Goal: Transaction & Acquisition: Purchase product/service

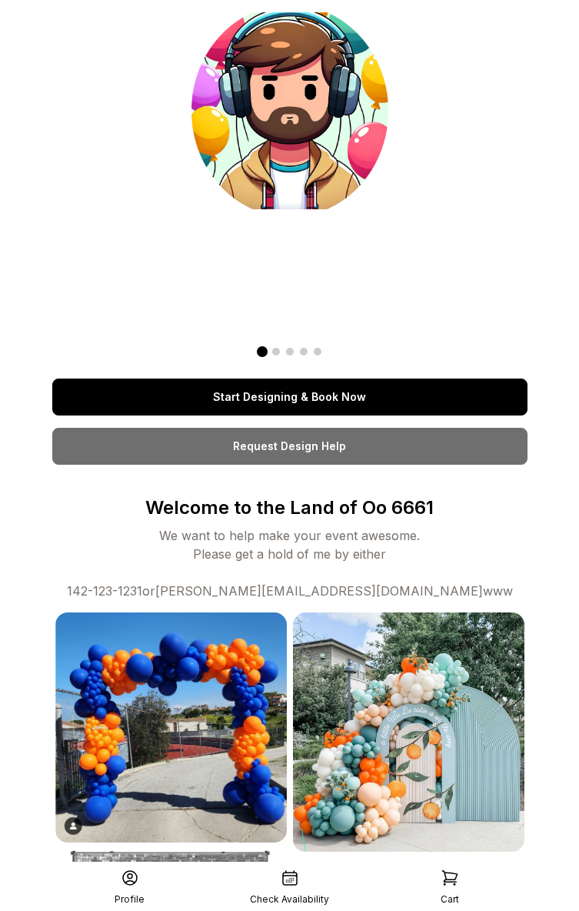
click at [307, 392] on link "Start Designing & Book Now" at bounding box center [290, 397] width 476 height 37
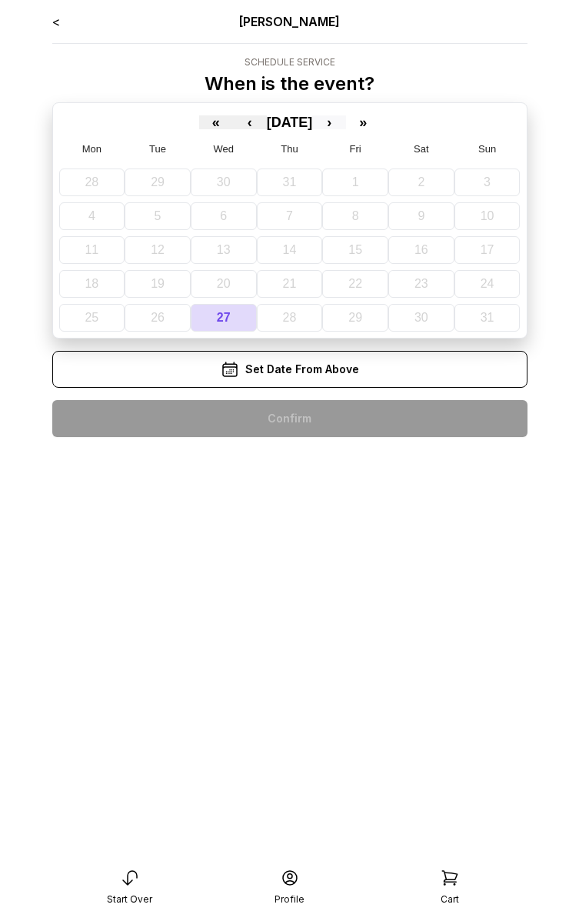
click at [346, 119] on button "›" at bounding box center [329, 122] width 34 height 14
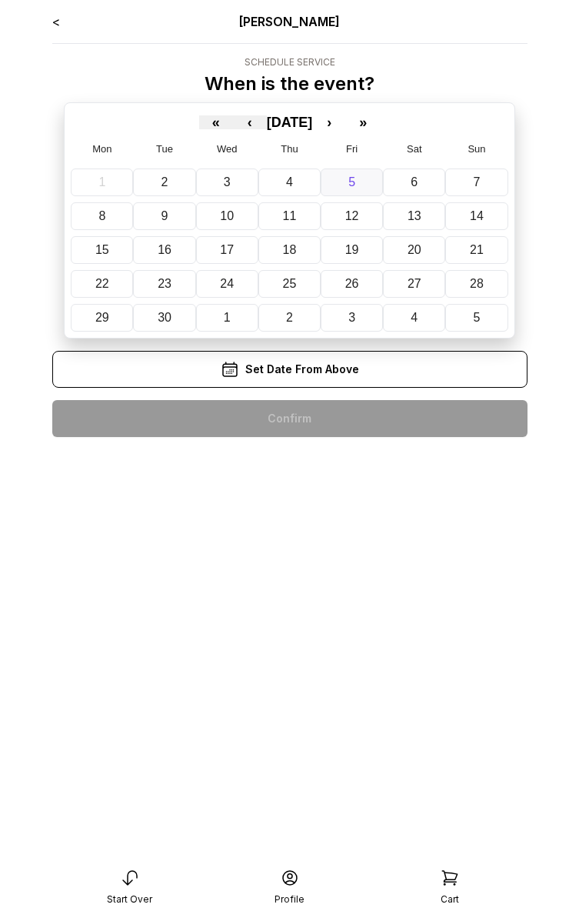
click at [342, 192] on button "5" at bounding box center [352, 183] width 62 height 28
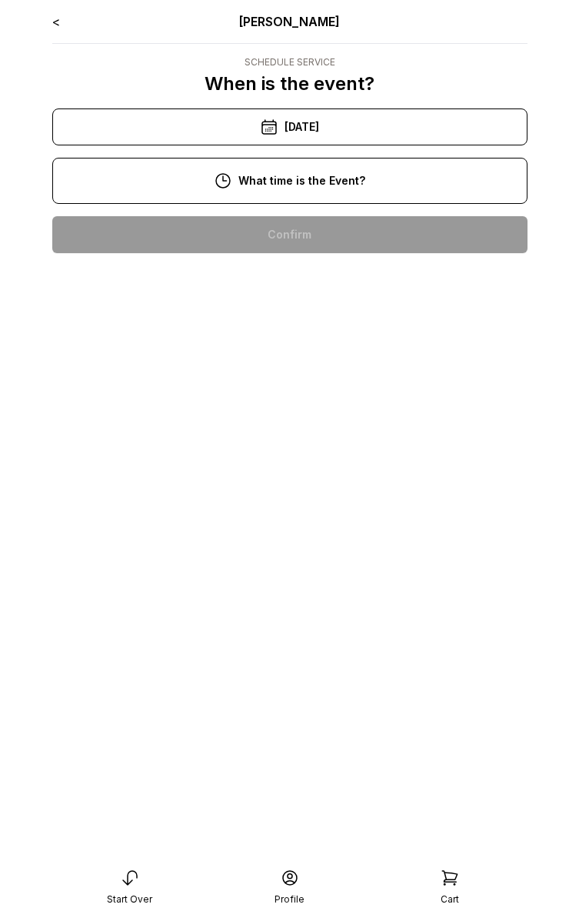
click at [294, 229] on div "10:00 am" at bounding box center [290, 234] width 451 height 37
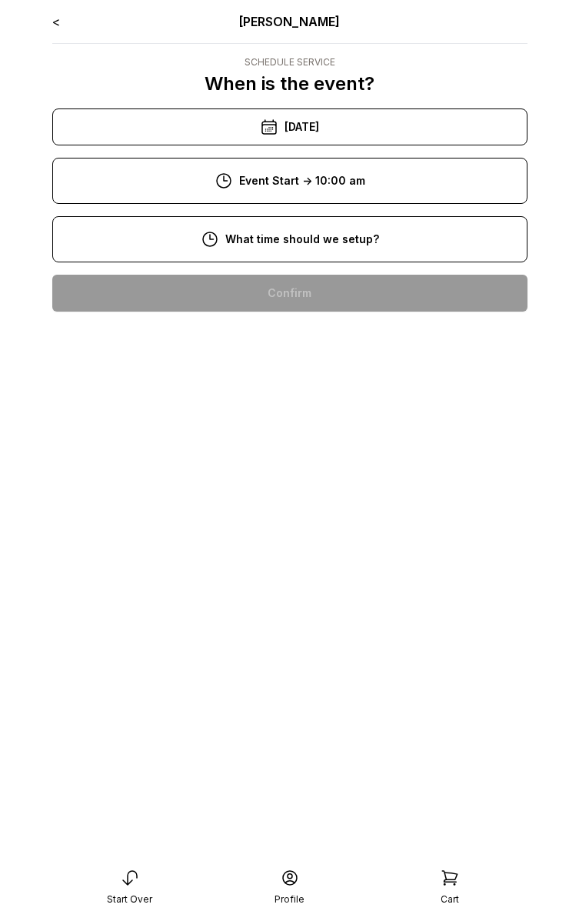
click at [272, 280] on div "8:00 am" at bounding box center [290, 293] width 451 height 37
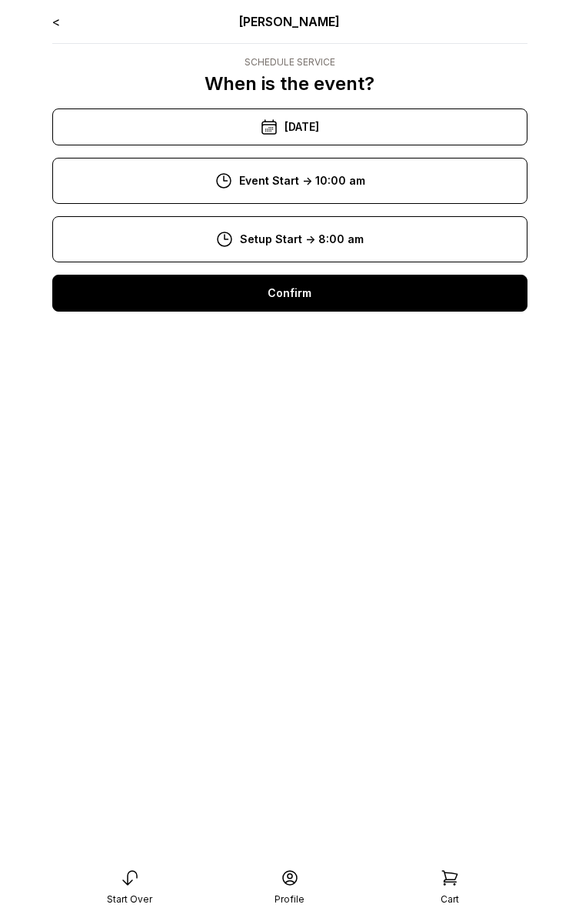
click at [279, 305] on div "Confirm" at bounding box center [290, 293] width 476 height 37
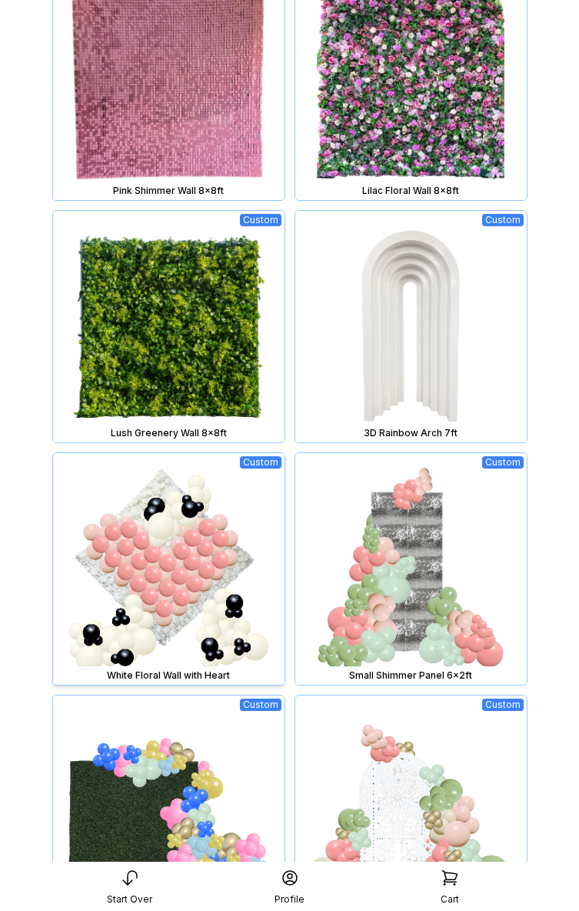
scroll to position [1142, 0]
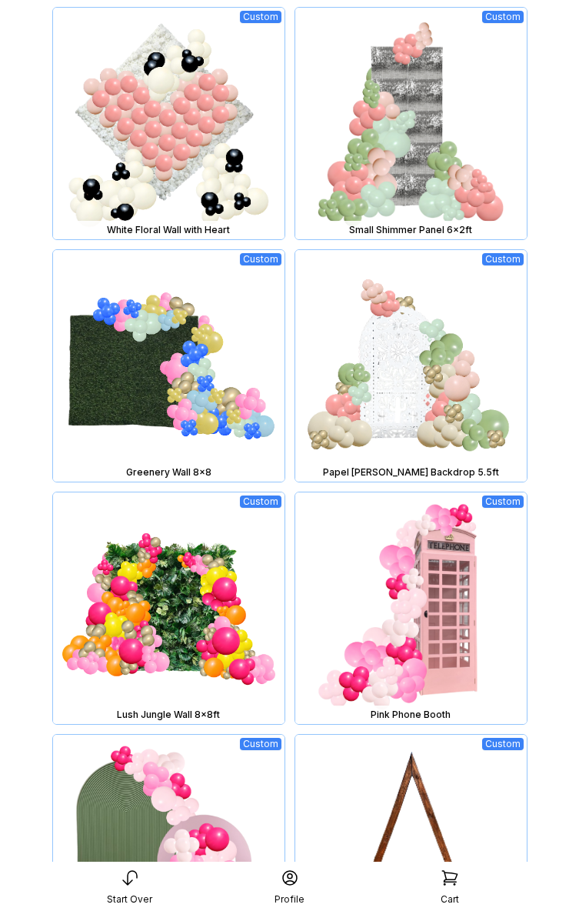
click at [232, 537] on img at bounding box center [169, 608] width 232 height 232
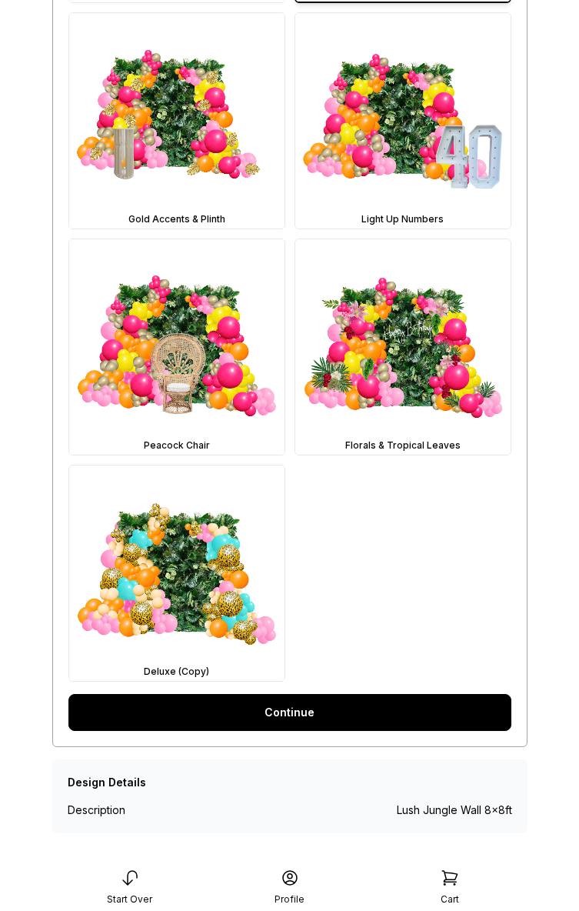
scroll to position [701, 0]
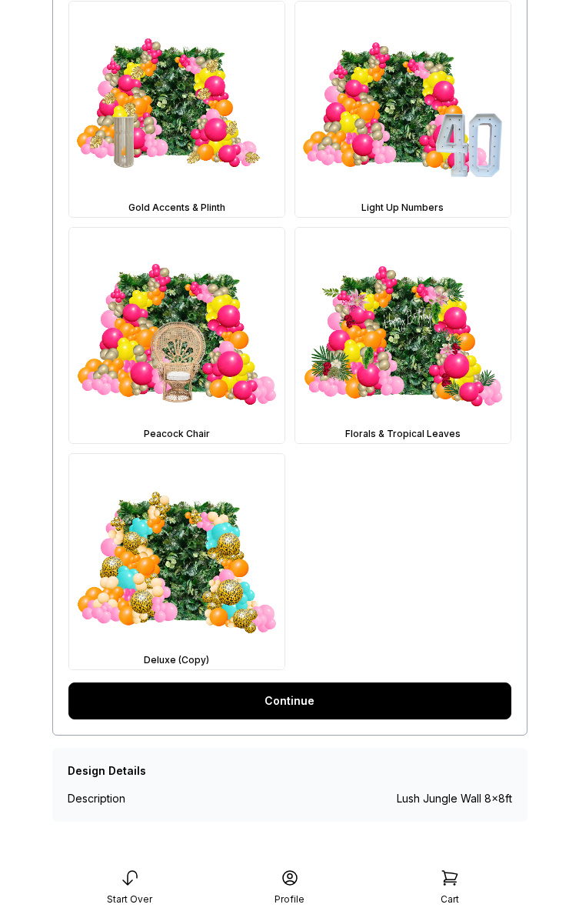
click at [299, 690] on link "Continue" at bounding box center [289, 701] width 443 height 37
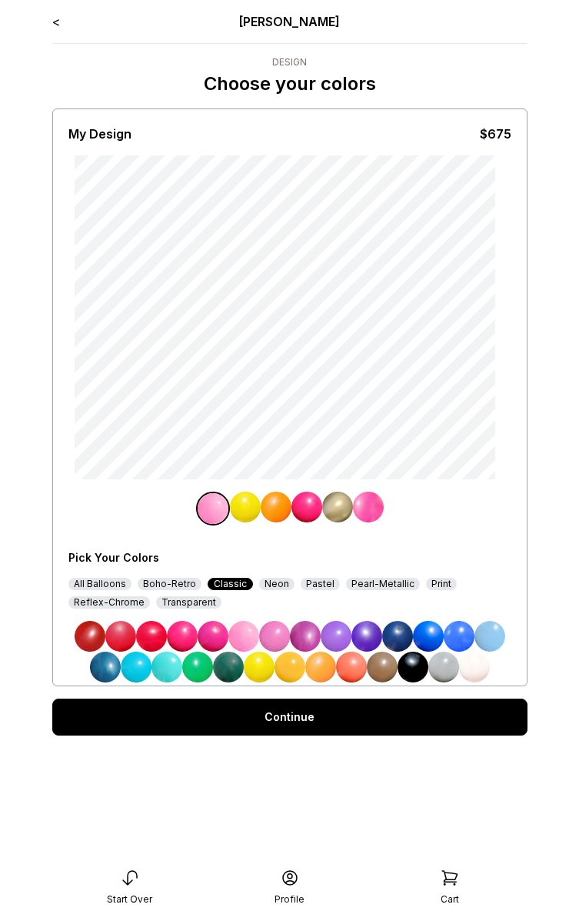
click at [327, 673] on img at bounding box center [321, 667] width 31 height 31
click at [366, 511] on img at bounding box center [368, 507] width 31 height 31
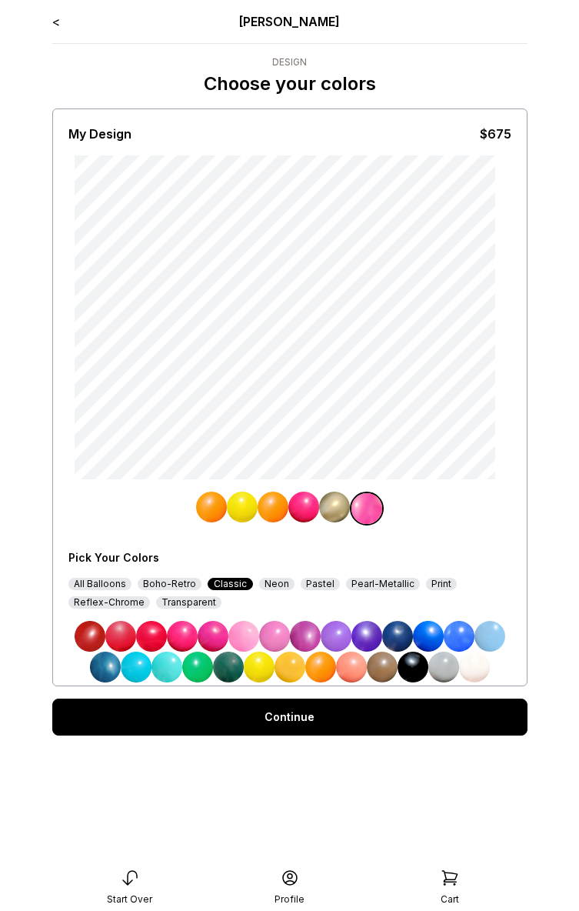
click at [348, 676] on img at bounding box center [351, 667] width 31 height 31
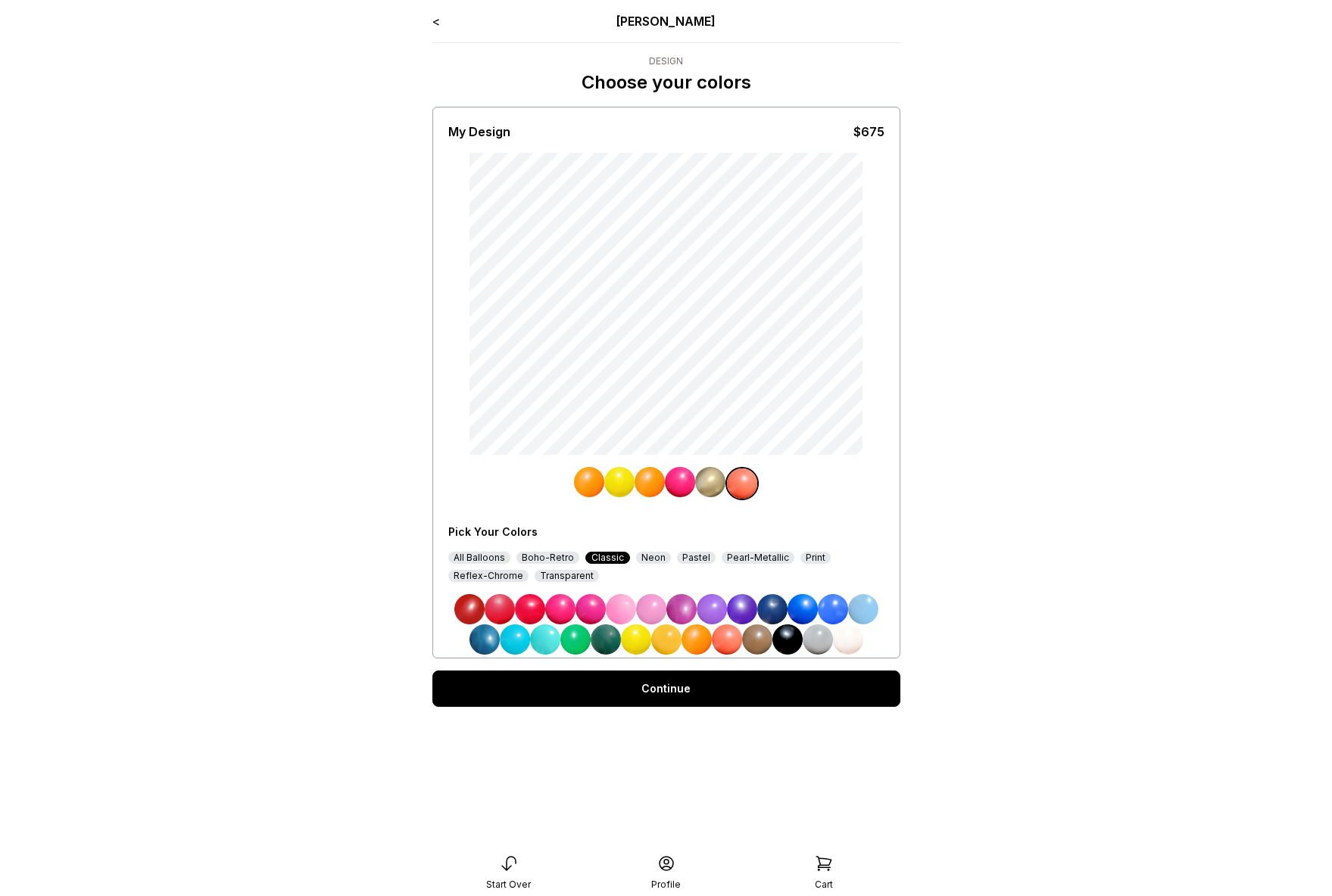
click at [570, 608] on img at bounding box center [650, 609] width 30 height 30
click at [570, 483] on img at bounding box center [619, 482] width 30 height 30
click at [570, 623] on img at bounding box center [621, 609] width 30 height 30
click at [570, 612] on img at bounding box center [590, 609] width 30 height 30
click at [570, 491] on img at bounding box center [652, 482] width 30 height 30
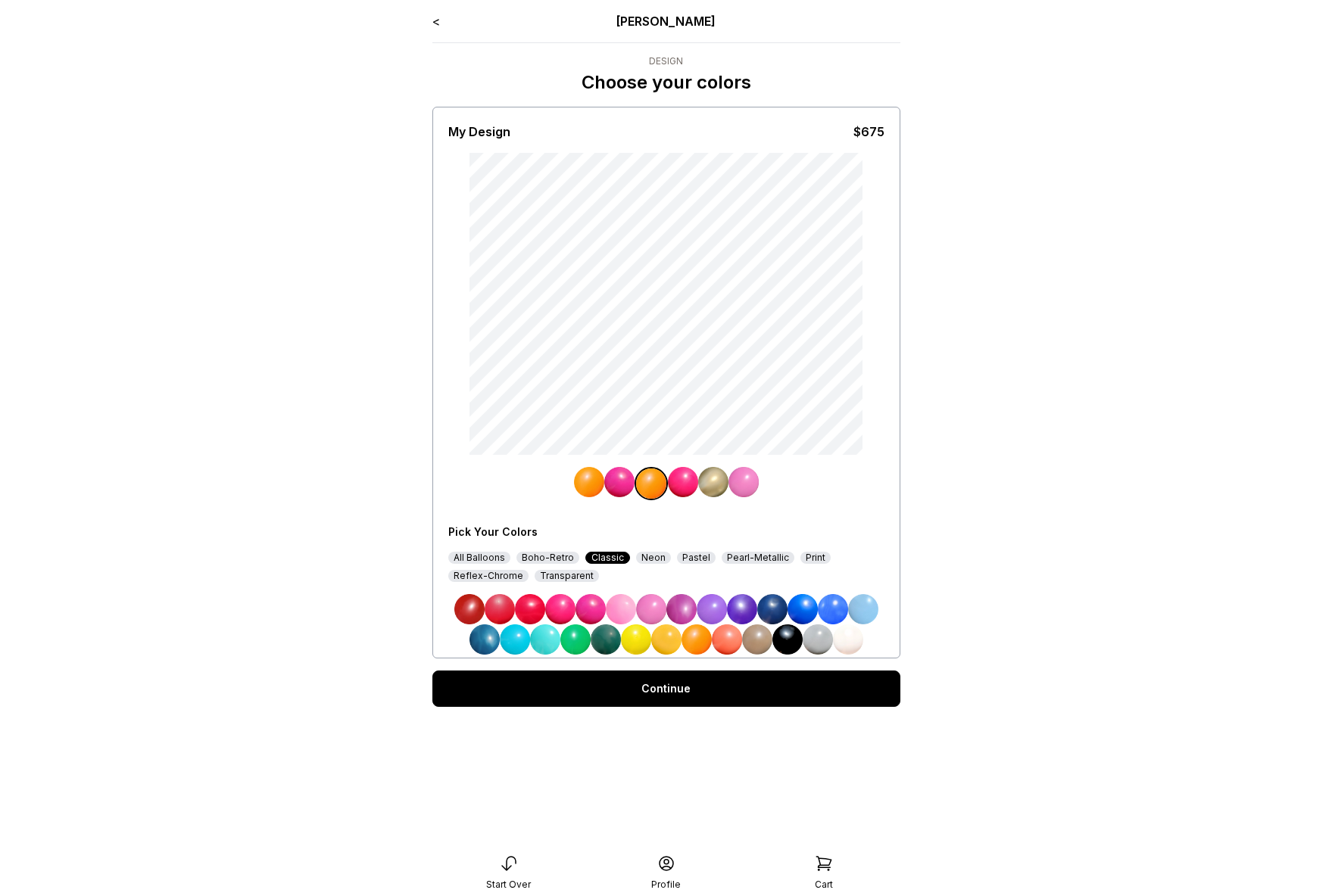
click at [570, 634] on img at bounding box center [757, 639] width 30 height 30
click at [570, 636] on img at bounding box center [787, 639] width 30 height 30
click at [570, 677] on div "Continue" at bounding box center [666, 688] width 468 height 36
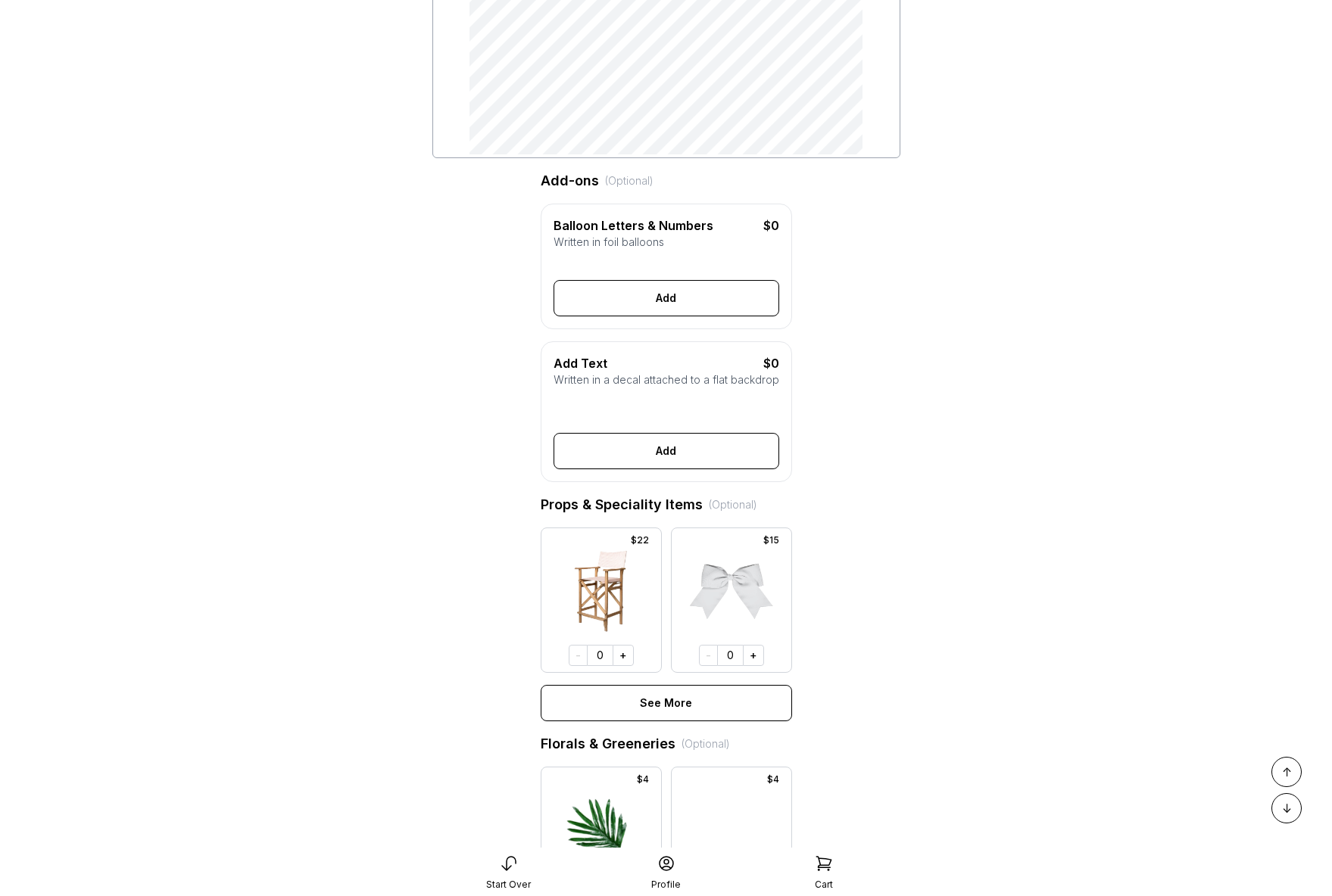
scroll to position [586, 0]
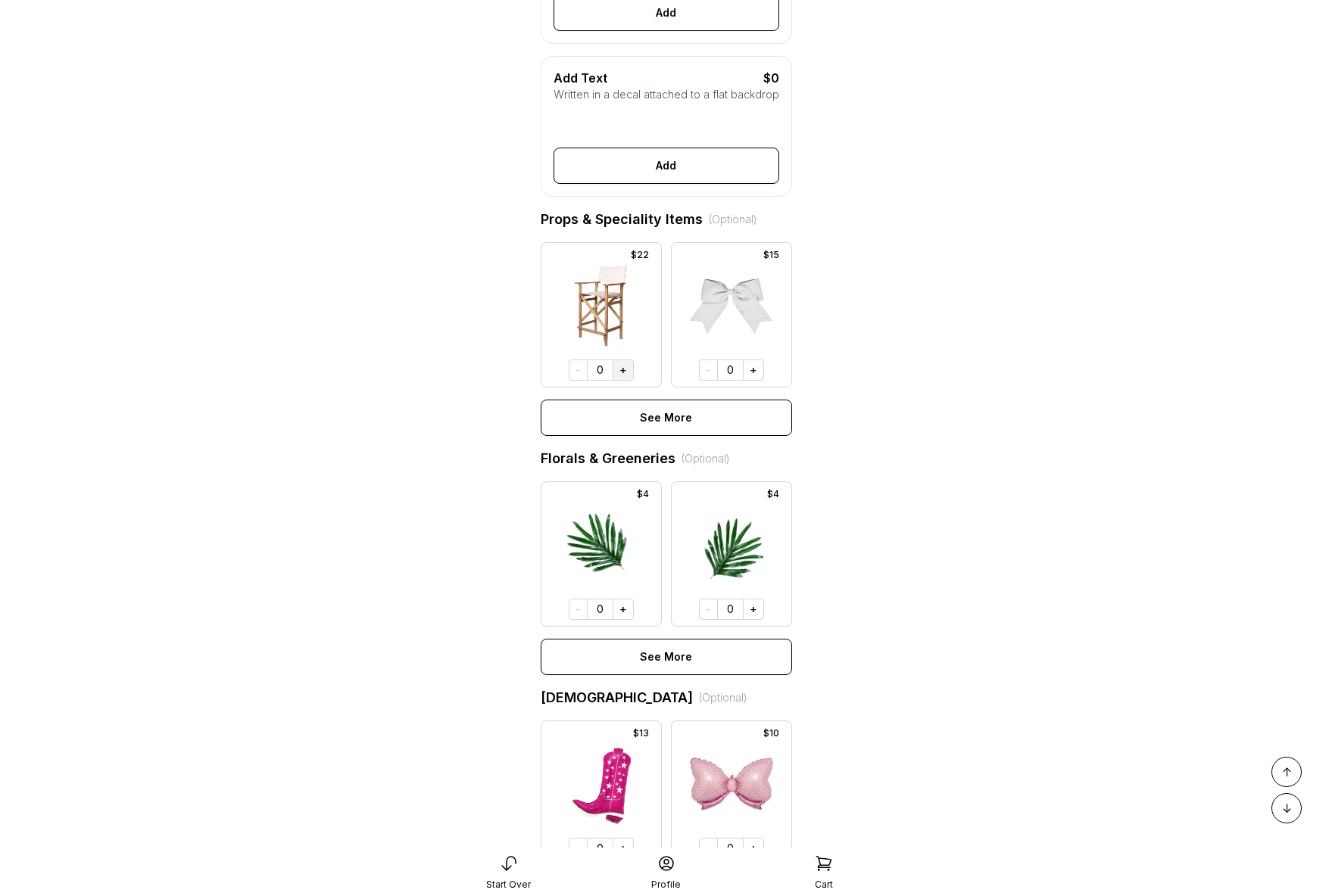
click at [629, 381] on button "+" at bounding box center [624, 371] width 22 height 22
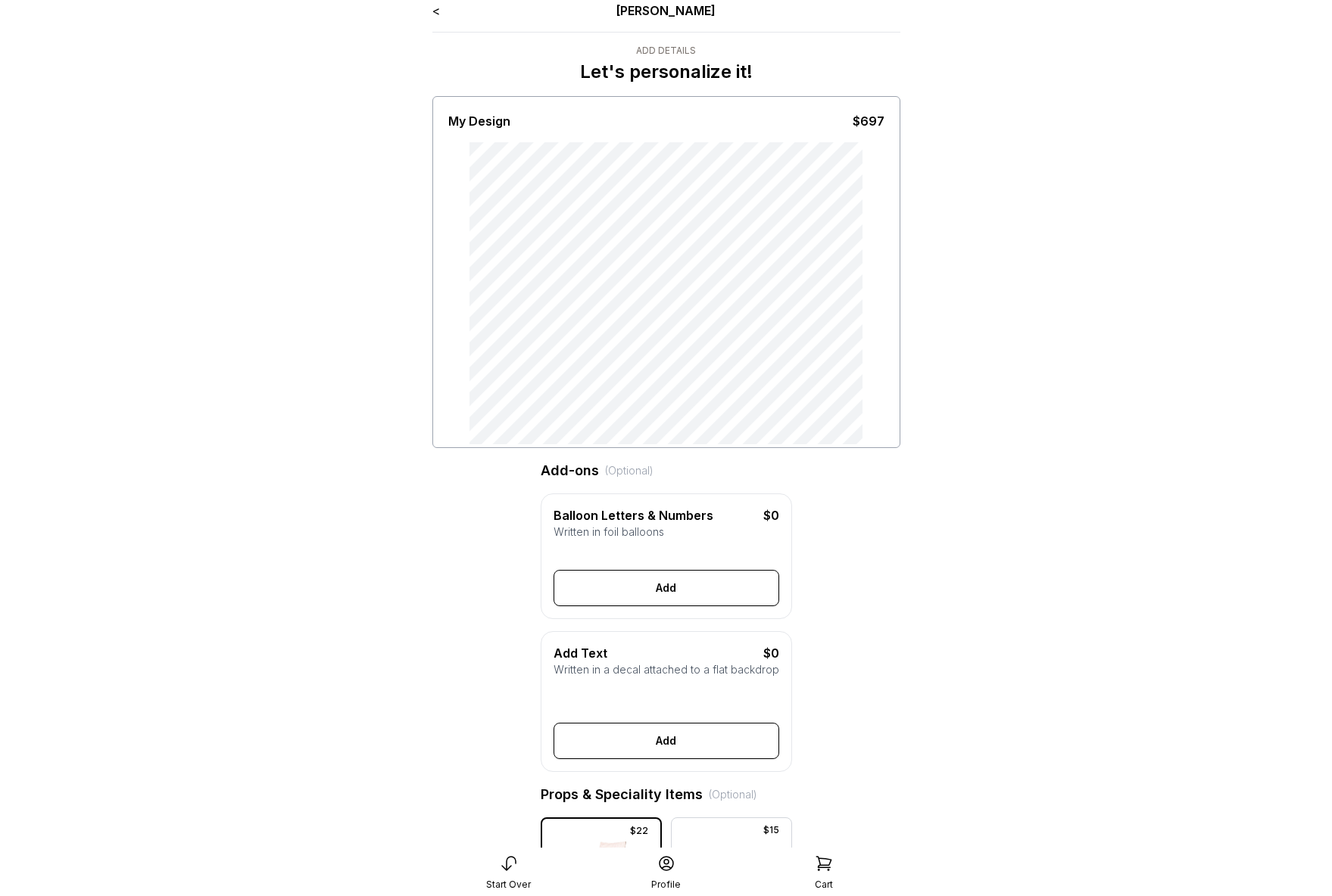
scroll to position [0, 0]
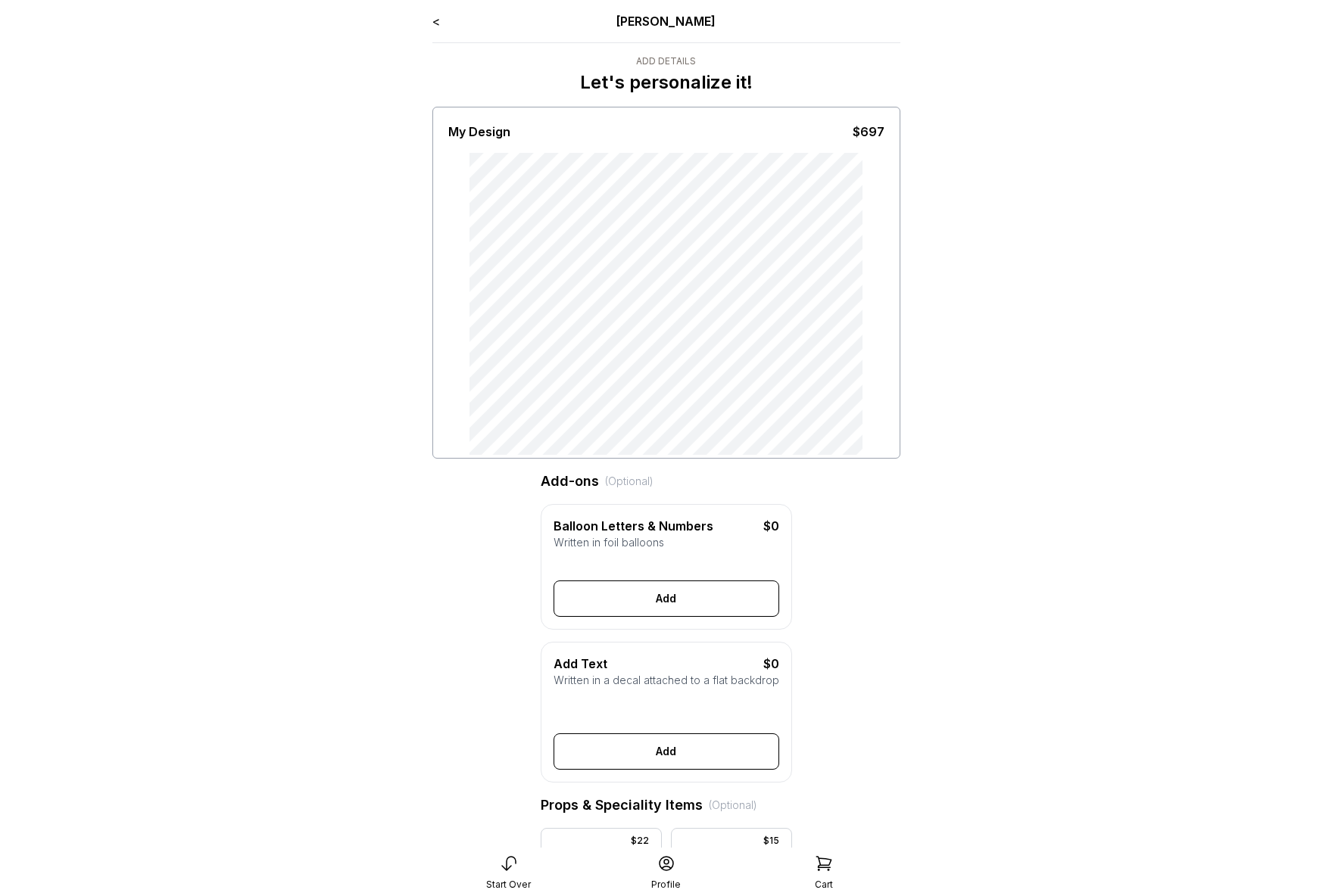
click at [675, 604] on button "Add" at bounding box center [666, 598] width 225 height 36
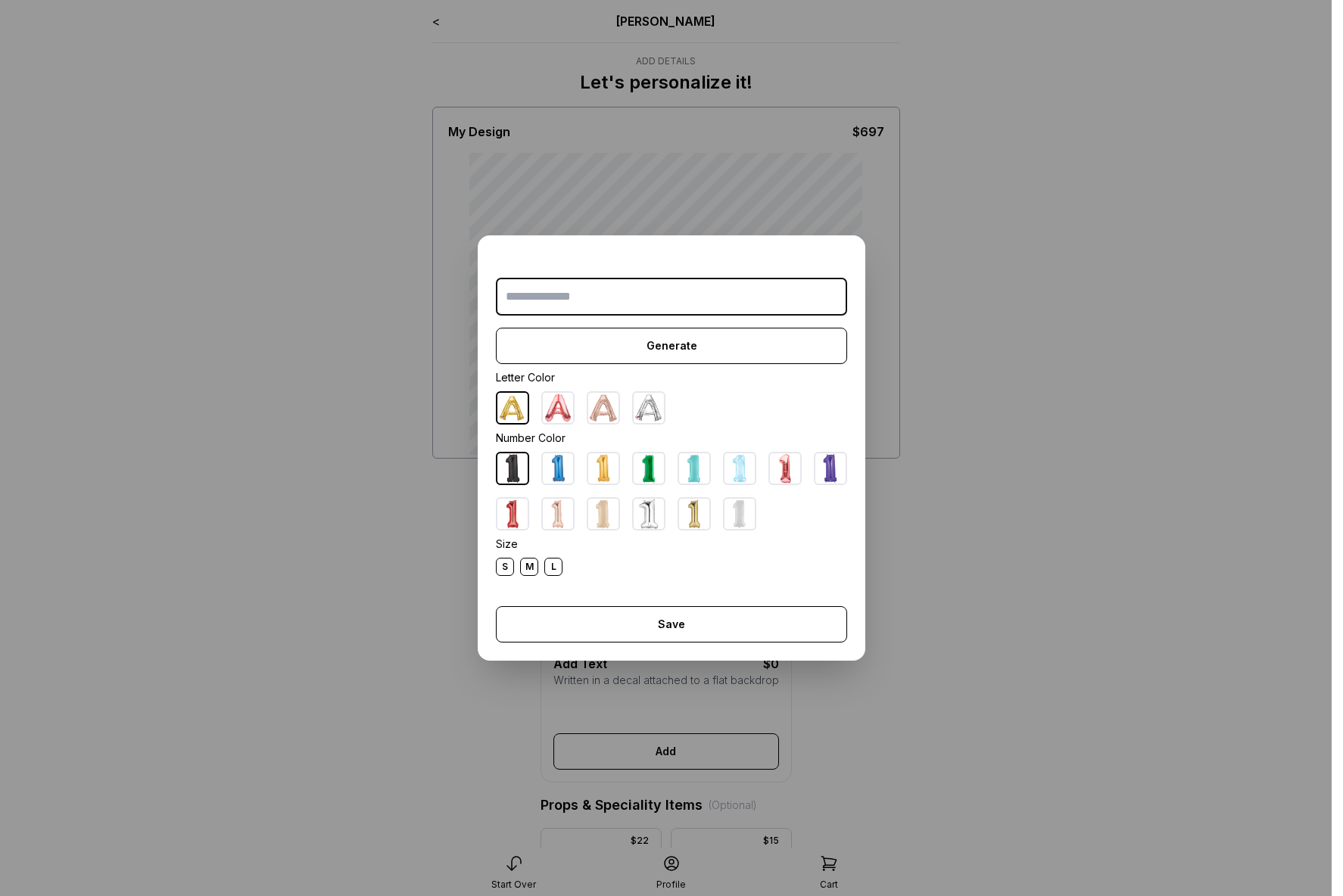
click at [593, 300] on input "text" at bounding box center [671, 296] width 351 height 37
type input "***"
click at [682, 645] on div "*** Generate Letter Color Number Color Size S M L Save Close" at bounding box center [672, 448] width 388 height 425
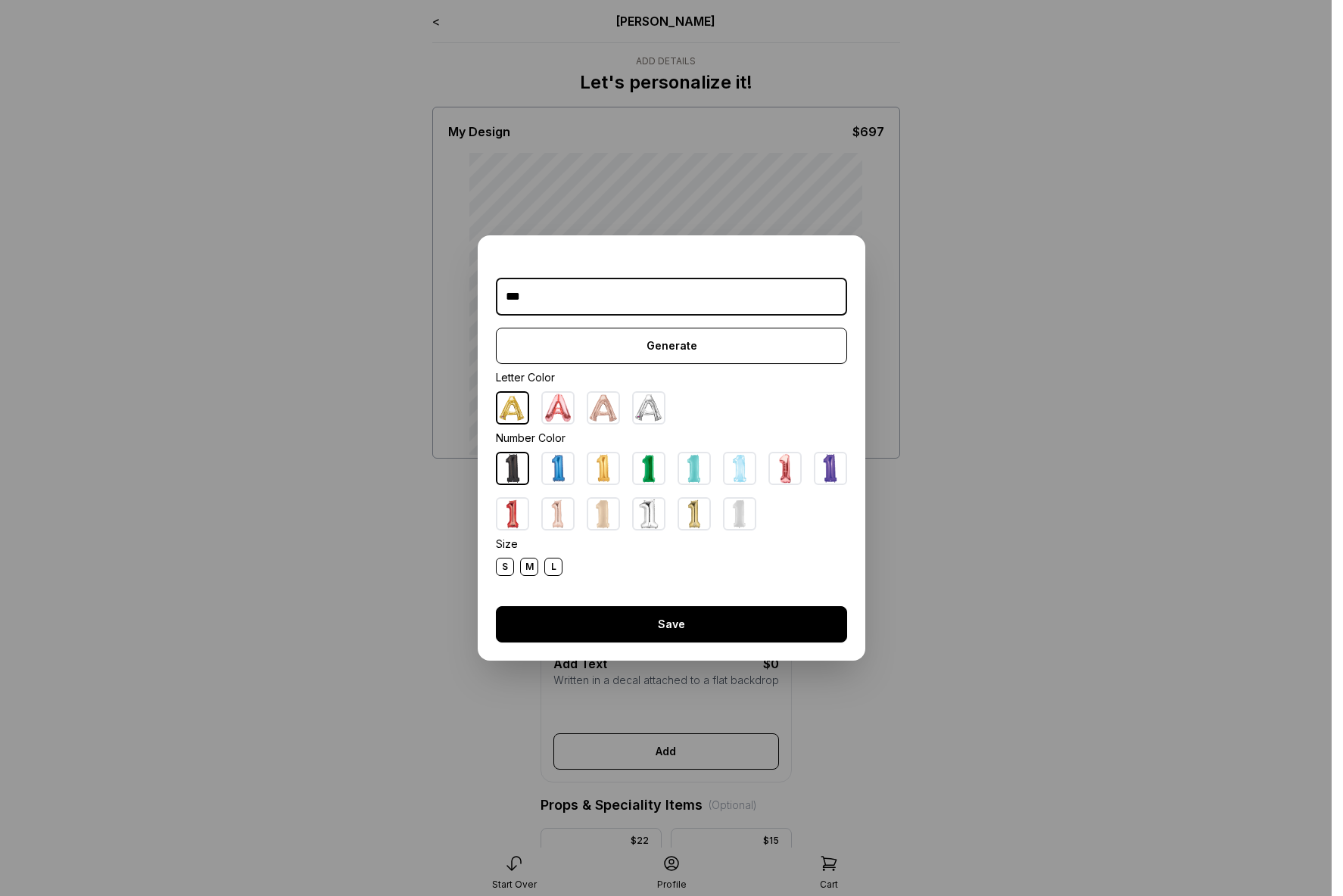
click at [680, 628] on button "Save" at bounding box center [671, 624] width 351 height 36
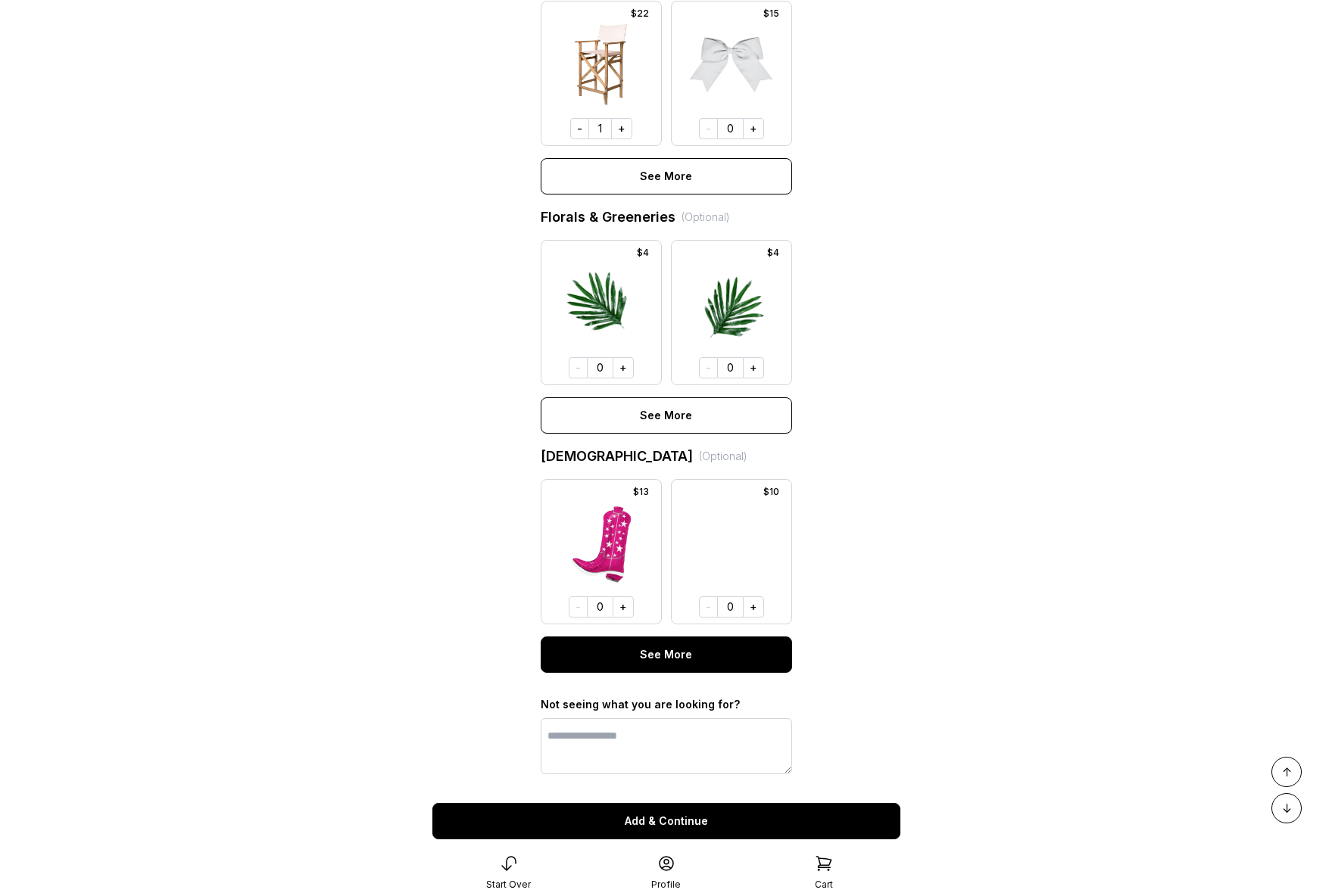
scroll to position [941, 0]
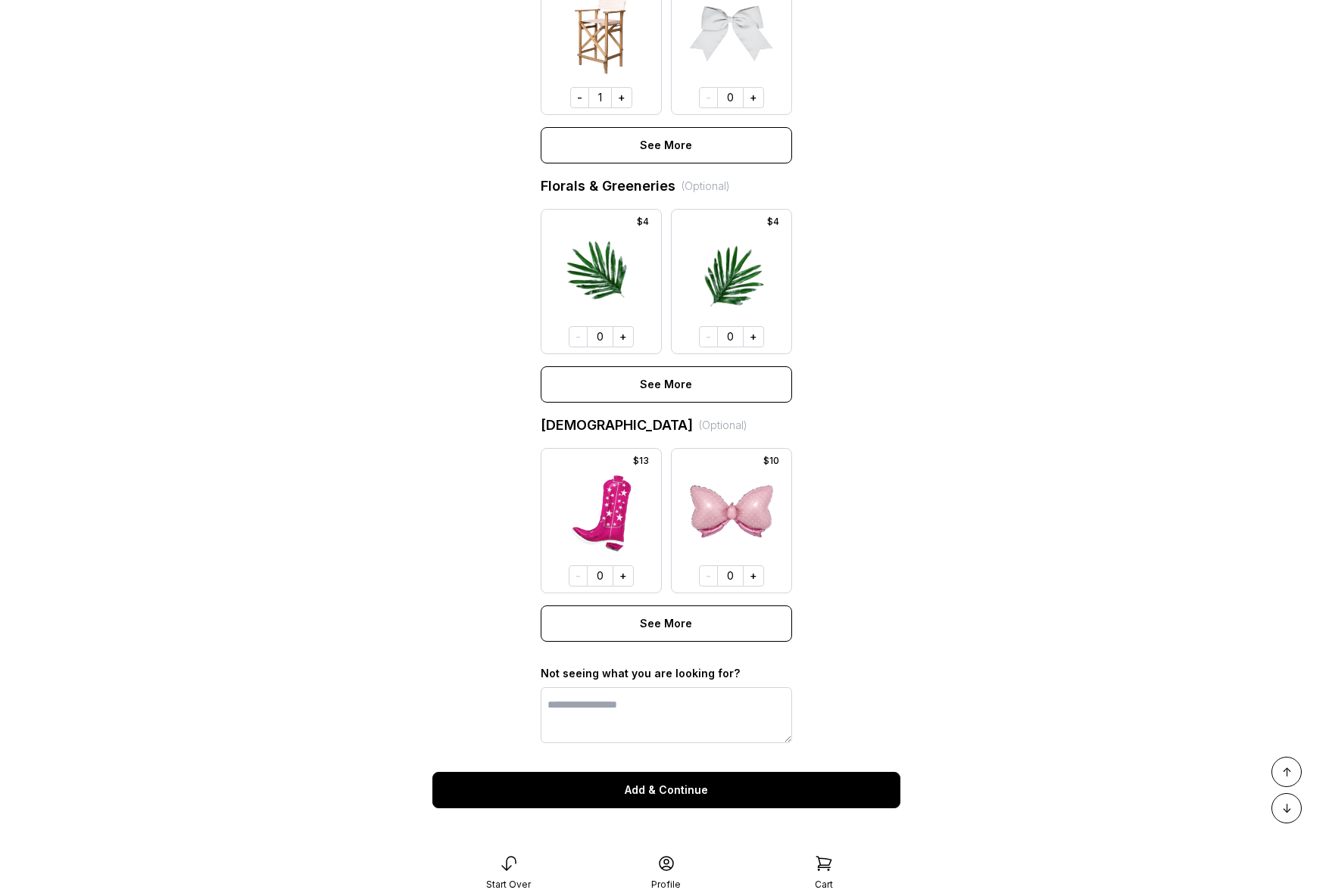
click at [672, 780] on button "Add & Continue" at bounding box center [666, 790] width 468 height 36
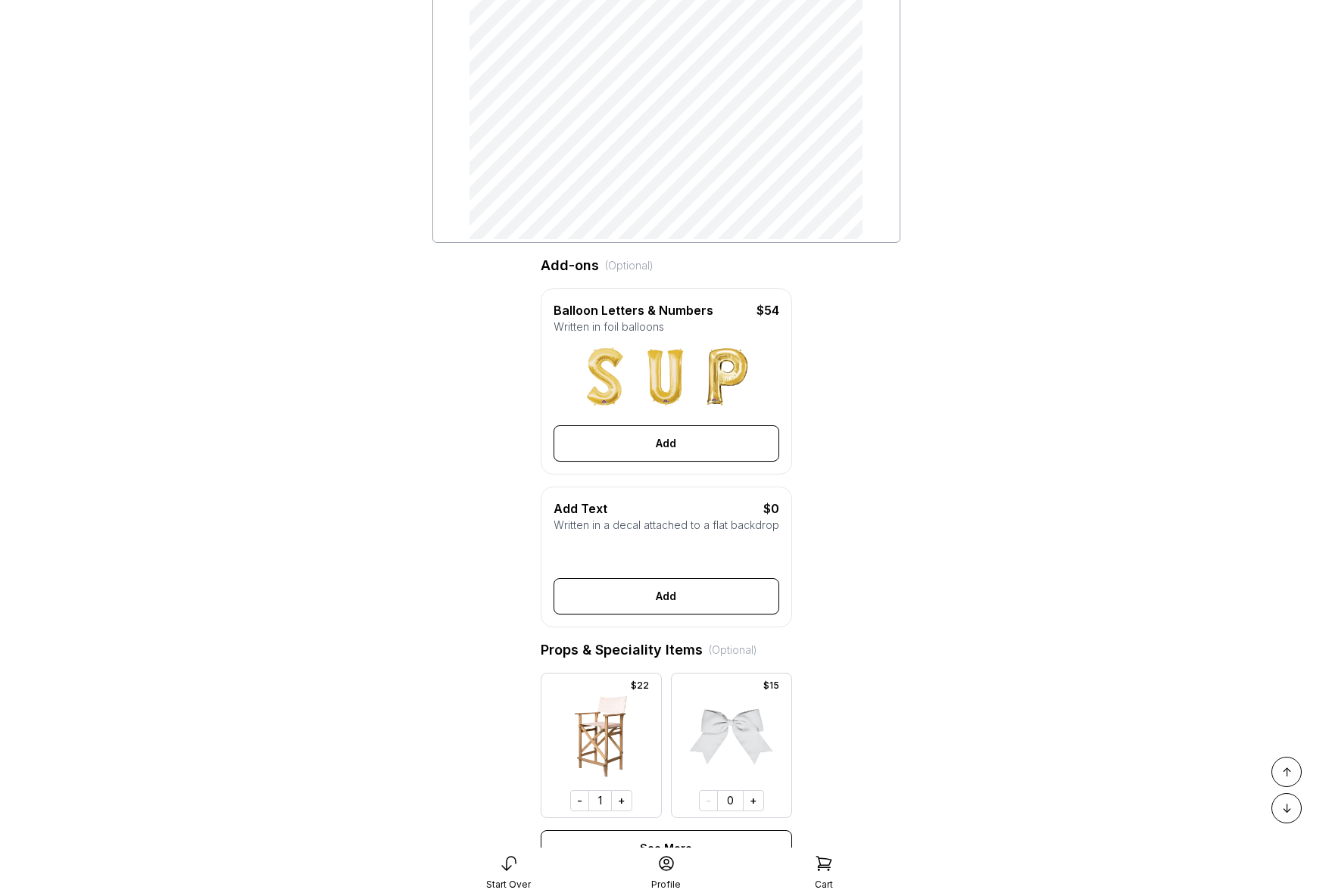
scroll to position [0, 0]
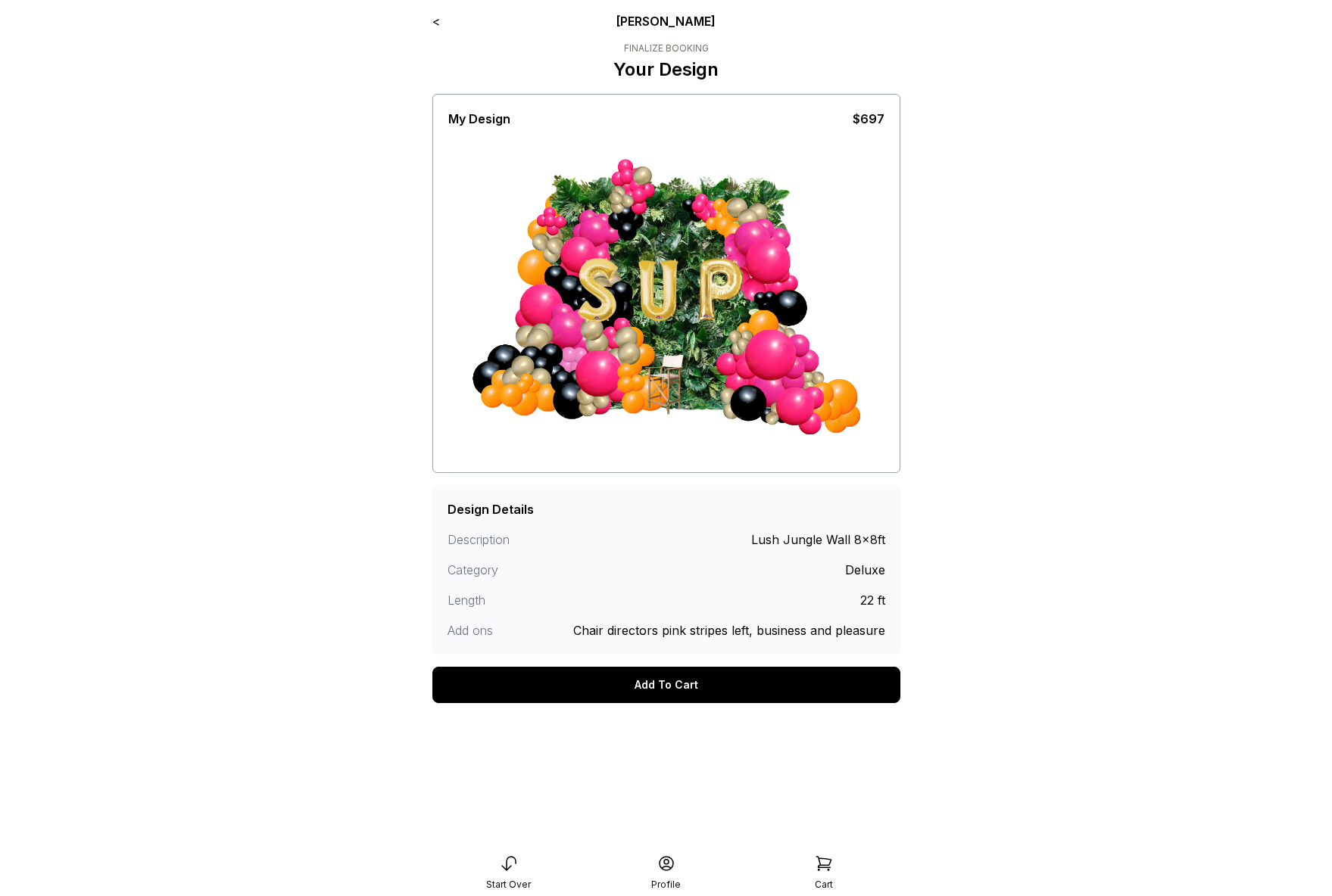
click at [435, 18] on link "<" at bounding box center [436, 21] width 8 height 15
